Goal: Obtain resource: Download file/media

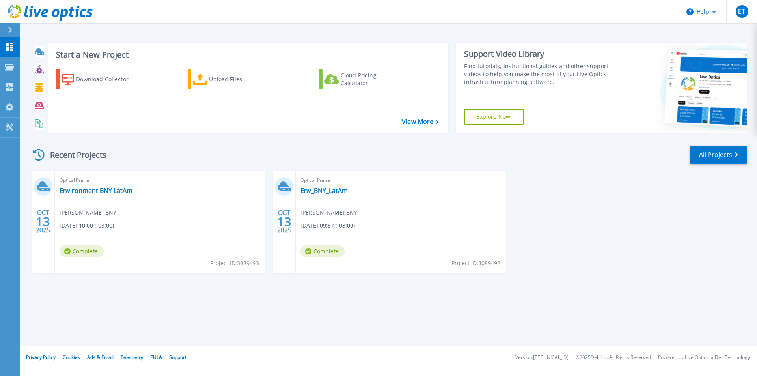
click at [93, 184] on span "Optical Prime" at bounding box center [160, 180] width 201 height 9
click at [91, 192] on link "Environment BNY LatAm" at bounding box center [96, 190] width 73 height 8
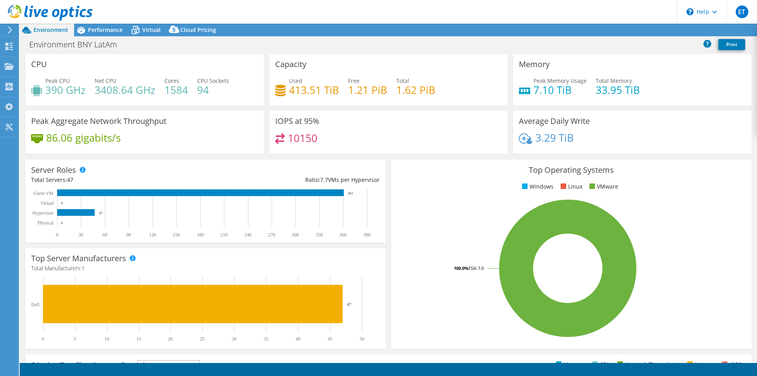
select select "USD"
select select "SouthAmerica"
click at [660, 32] on link "Share" at bounding box center [658, 30] width 32 height 12
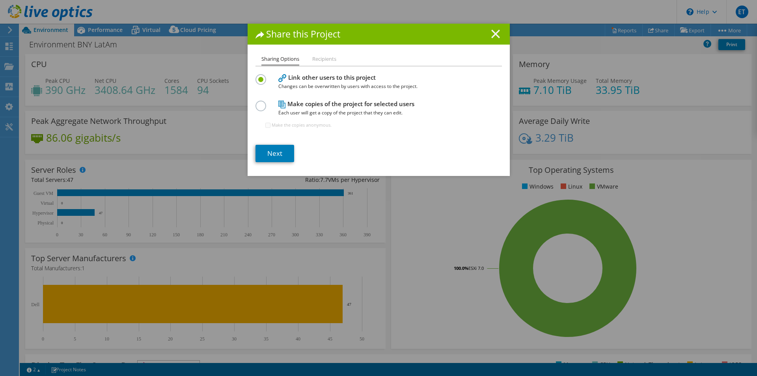
click at [493, 32] on line at bounding box center [496, 34] width 8 height 8
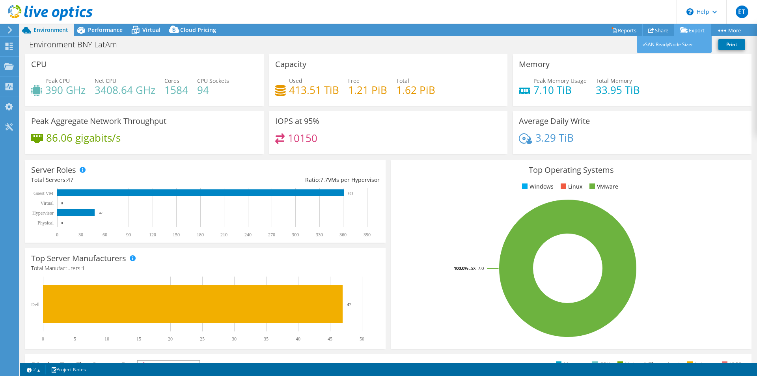
click at [683, 29] on icon at bounding box center [684, 30] width 8 height 6
click at [696, 32] on link "Export" at bounding box center [692, 30] width 37 height 12
click at [619, 31] on link "Reports" at bounding box center [624, 30] width 38 height 12
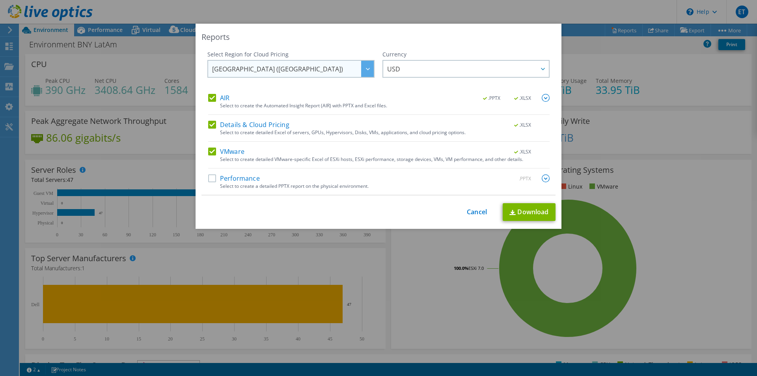
click at [369, 71] on div at bounding box center [367, 69] width 13 height 16
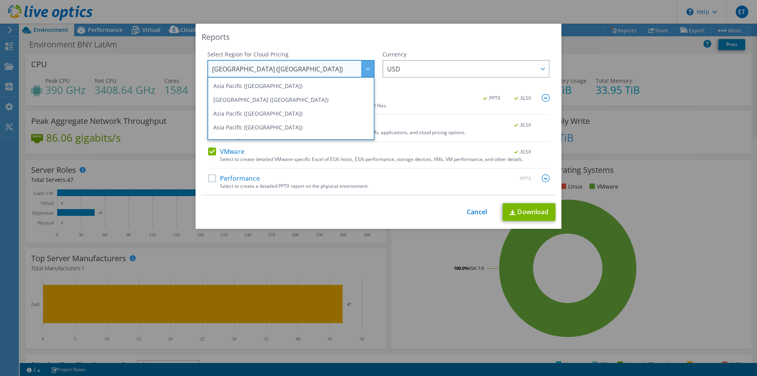
click at [369, 71] on div at bounding box center [367, 69] width 13 height 16
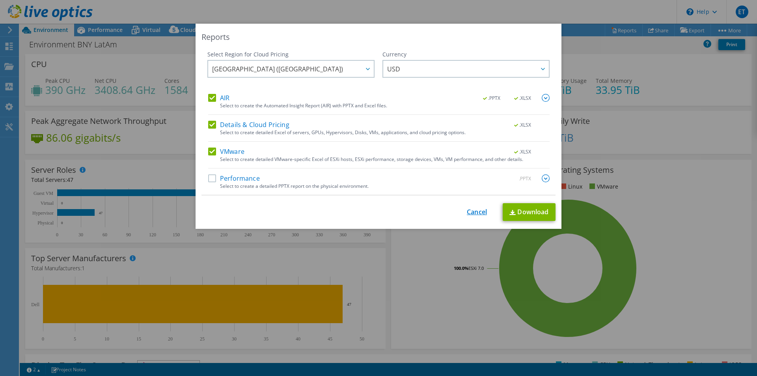
click at [468, 211] on link "Cancel" at bounding box center [477, 211] width 20 height 7
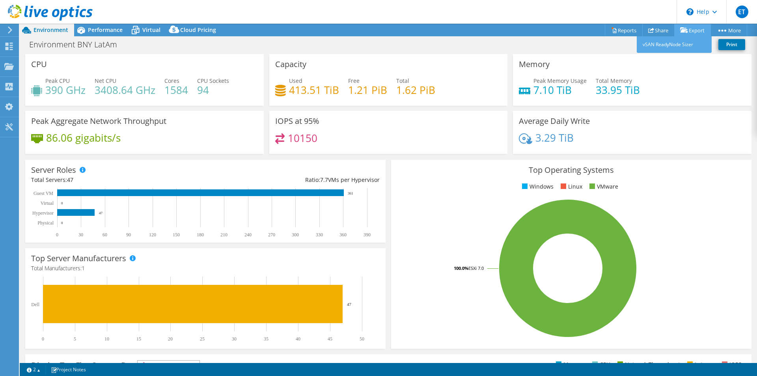
click at [691, 30] on link "Export" at bounding box center [692, 30] width 37 height 12
click at [623, 32] on link "Reports" at bounding box center [624, 30] width 38 height 12
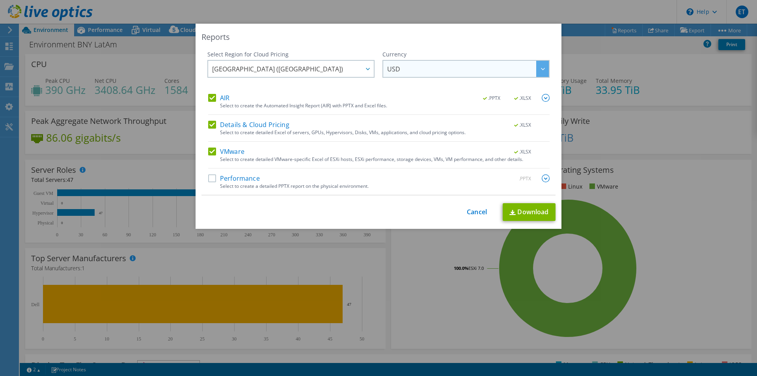
click at [542, 69] on icon at bounding box center [543, 69] width 4 height 2
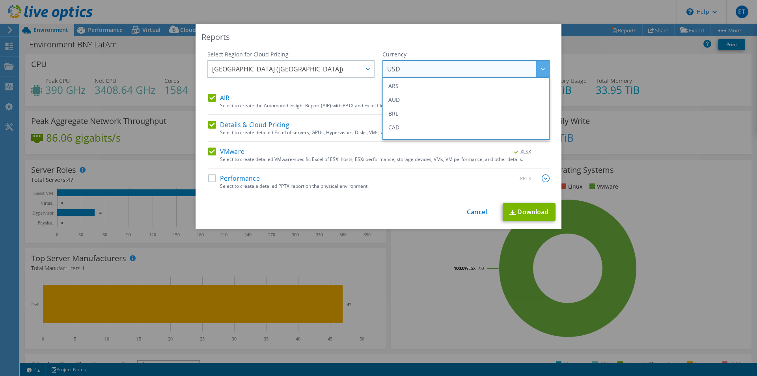
click at [541, 69] on icon at bounding box center [543, 69] width 4 height 2
click at [350, 211] on div "This process may take a while, please wait... Cancel Download" at bounding box center [378, 212] width 354 height 18
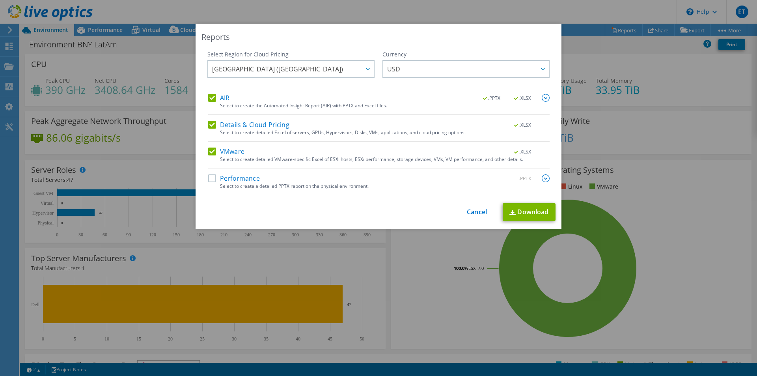
click at [542, 178] on img at bounding box center [546, 178] width 8 height 8
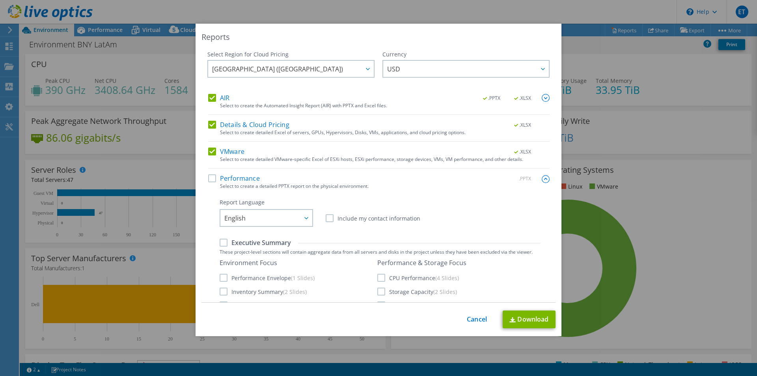
click at [542, 178] on div "Select Region for Cloud Pricing Asia Pacific ([GEOGRAPHIC_DATA]) [GEOGRAPHIC_DA…" at bounding box center [378, 176] width 354 height 252
click at [542, 179] on img at bounding box center [546, 179] width 8 height 8
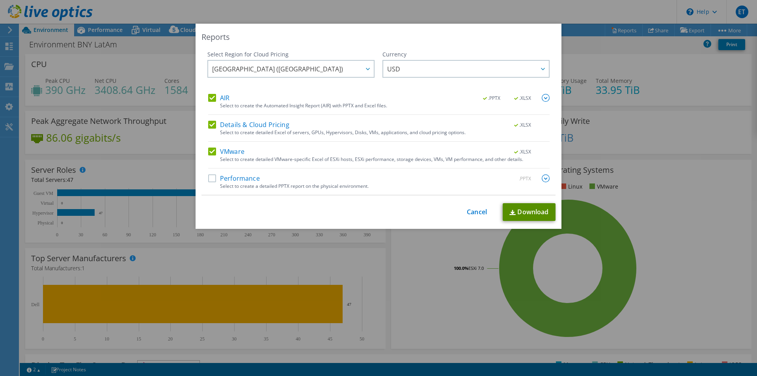
click at [522, 213] on link "Download" at bounding box center [529, 212] width 53 height 18
